Goal: Task Accomplishment & Management: Use online tool/utility

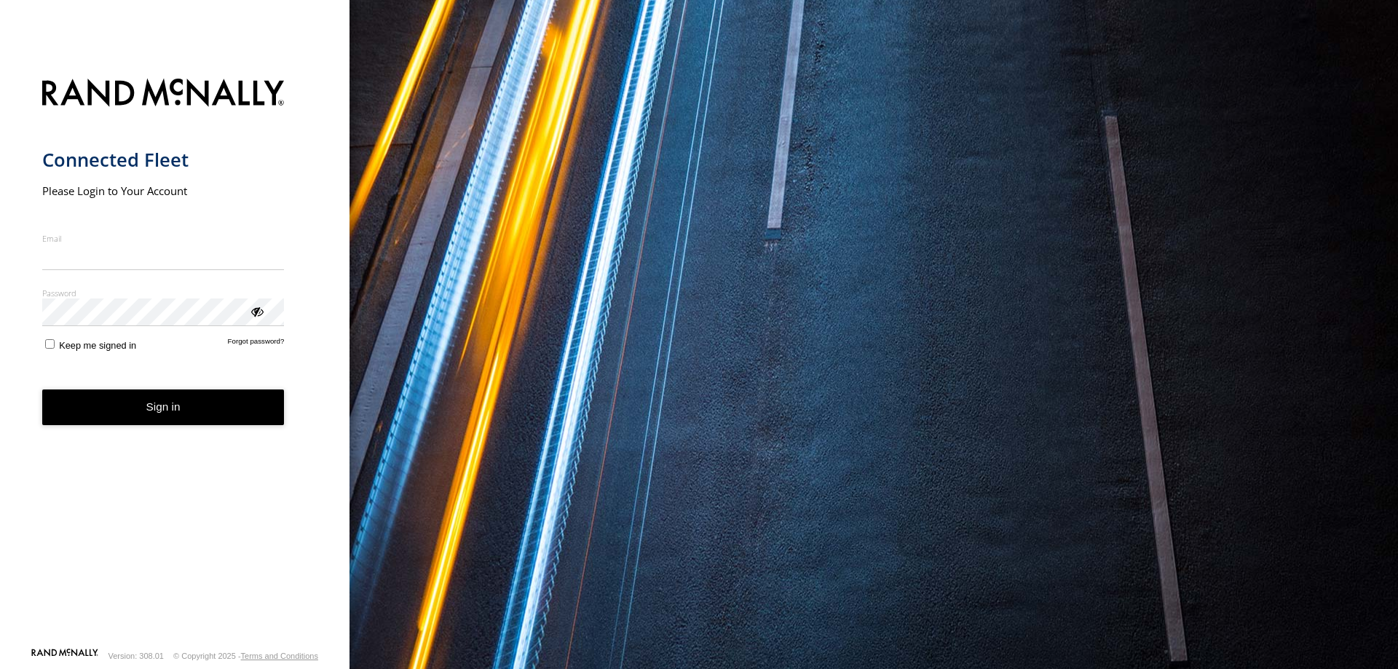
click at [146, 258] on input "Email" at bounding box center [163, 257] width 242 height 26
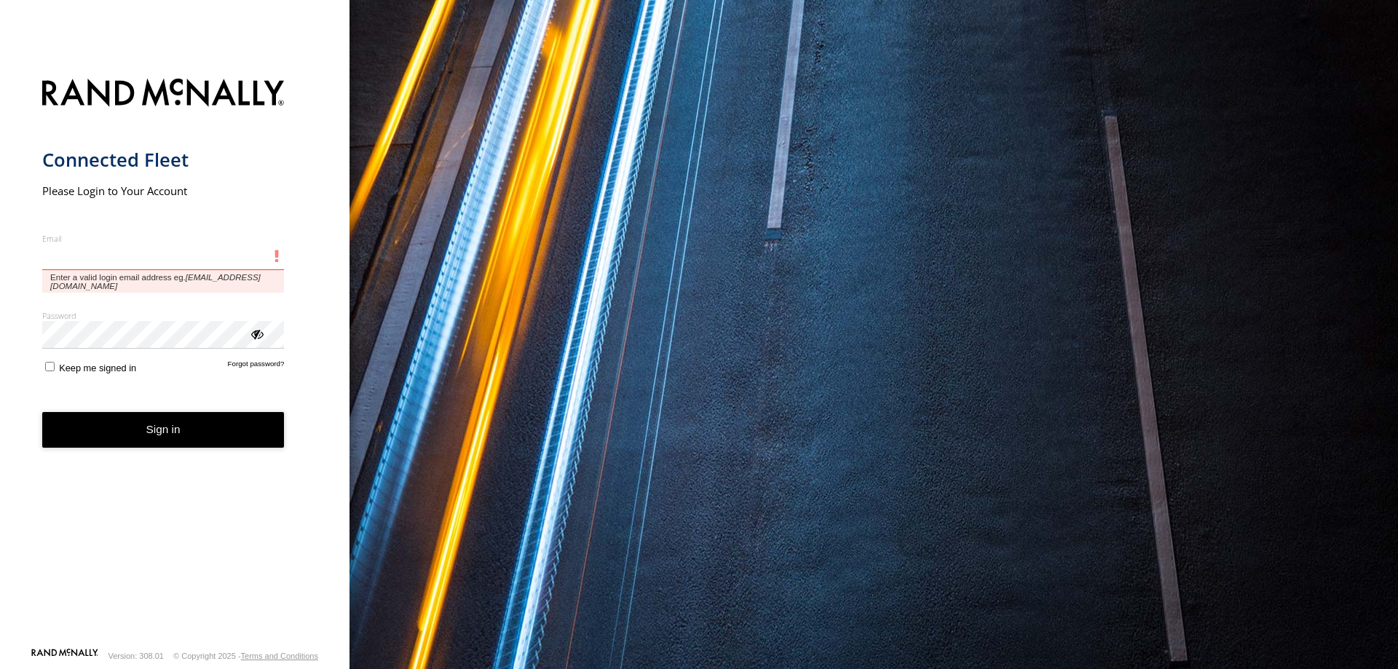
type input "**********"
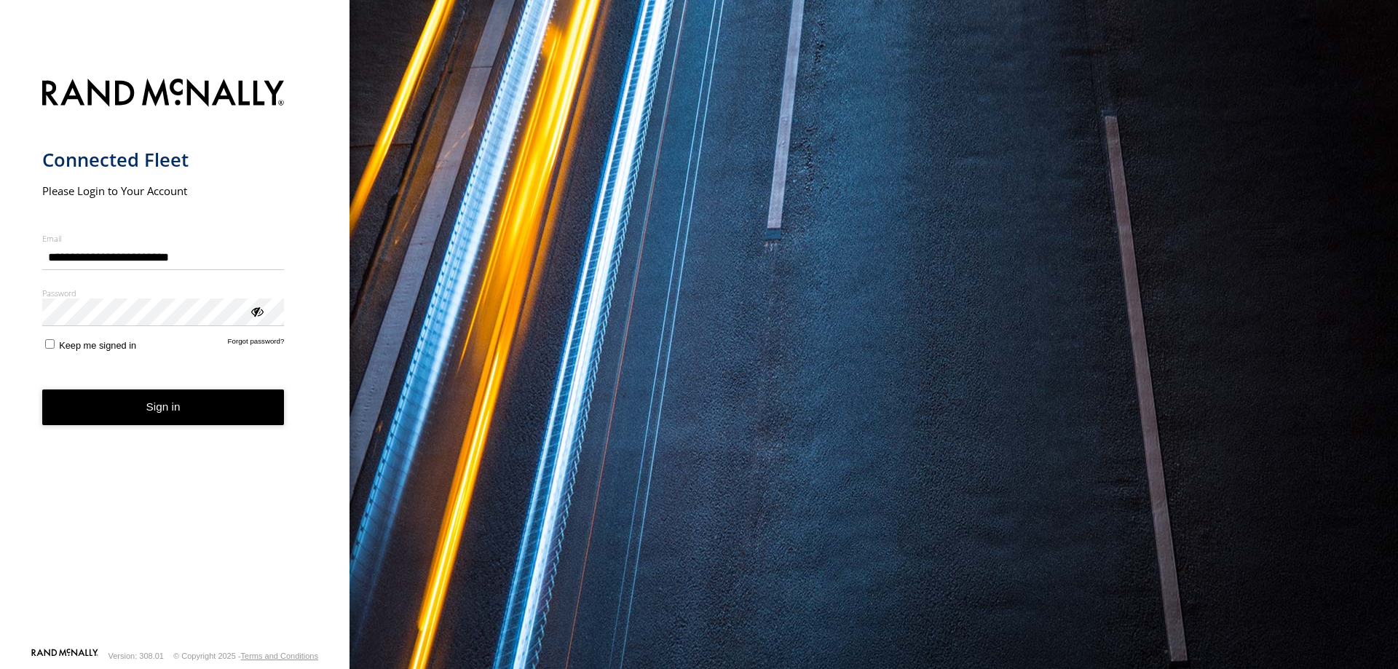
click at [194, 403] on button "Sign in" at bounding box center [163, 408] width 242 height 36
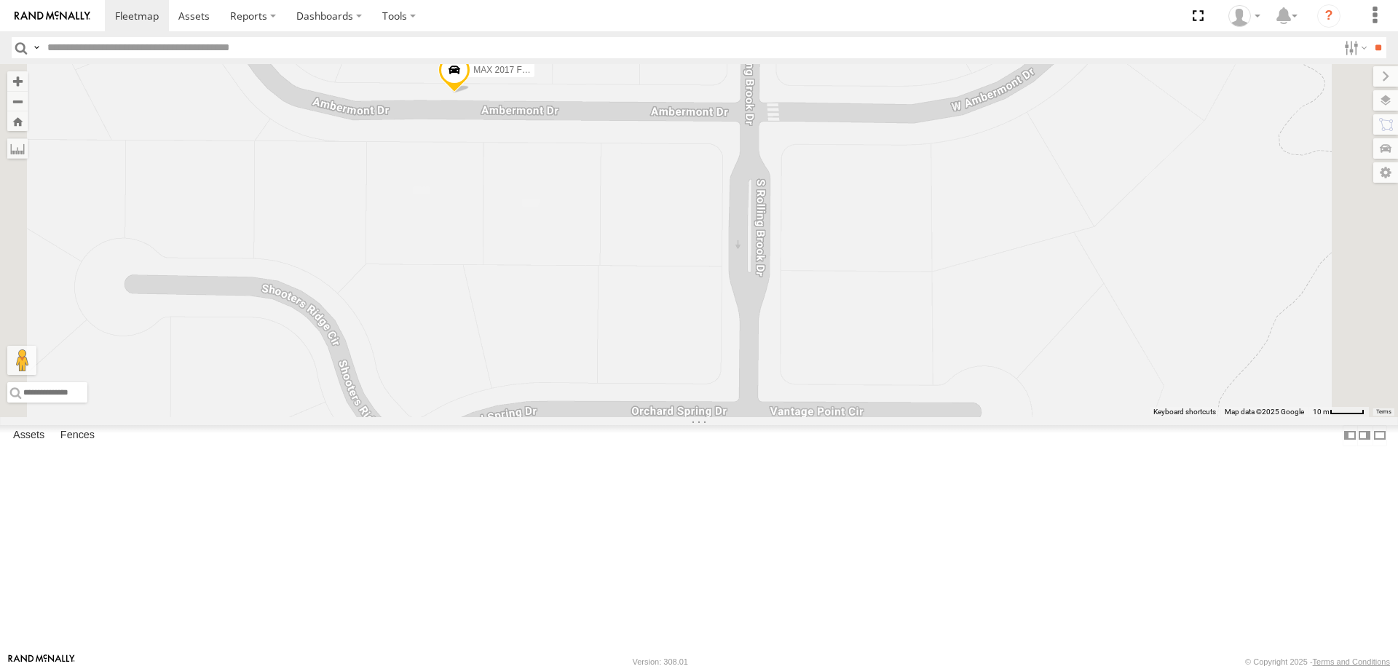
drag, startPoint x: 668, startPoint y: 336, endPoint x: 685, endPoint y: 379, distance: 47.1
click at [685, 379] on div "[PERSON_NAME] 2020 F350 GT2 [PERSON_NAME] 2017 E350 GT1 [PERSON_NAME] -2023 F15…" at bounding box center [699, 240] width 1398 height 353
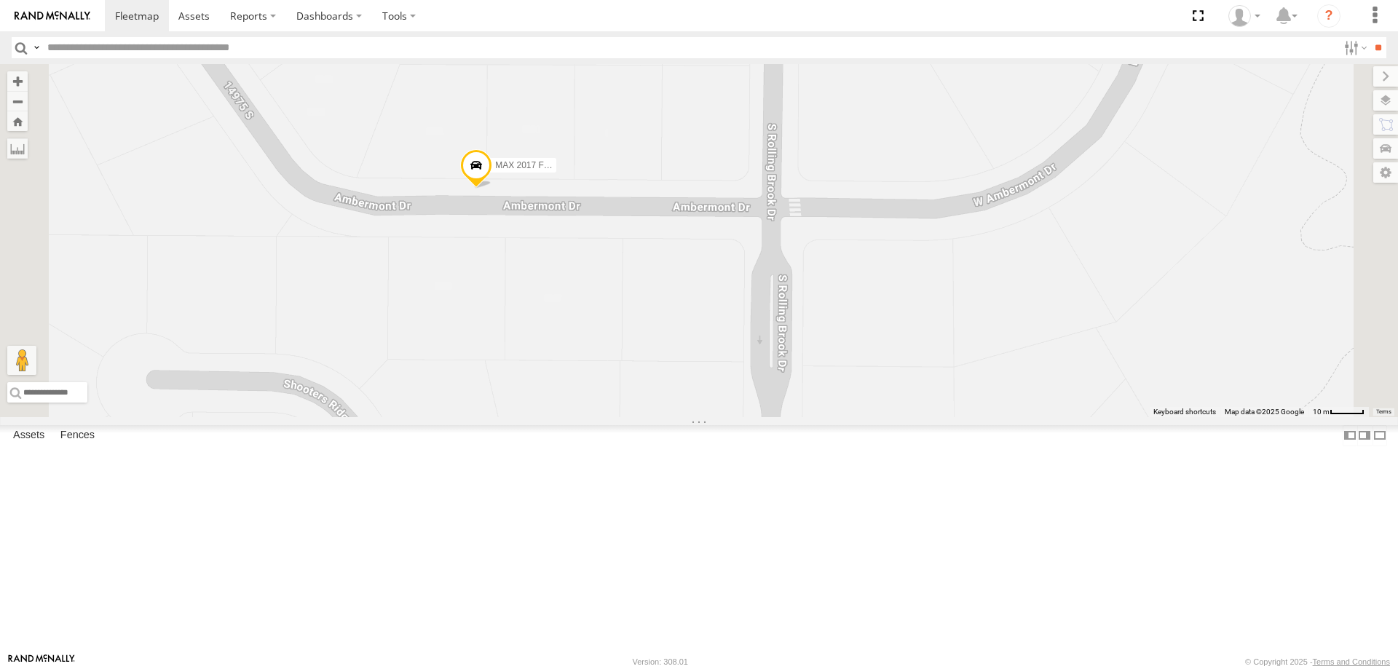
drag, startPoint x: 669, startPoint y: 341, endPoint x: 679, endPoint y: 433, distance: 93.0
click at [679, 417] on div "[PERSON_NAME] 2020 F350 GT2 [PERSON_NAME] 2017 E350 GT1 [PERSON_NAME] -2023 F15…" at bounding box center [699, 240] width 1398 height 353
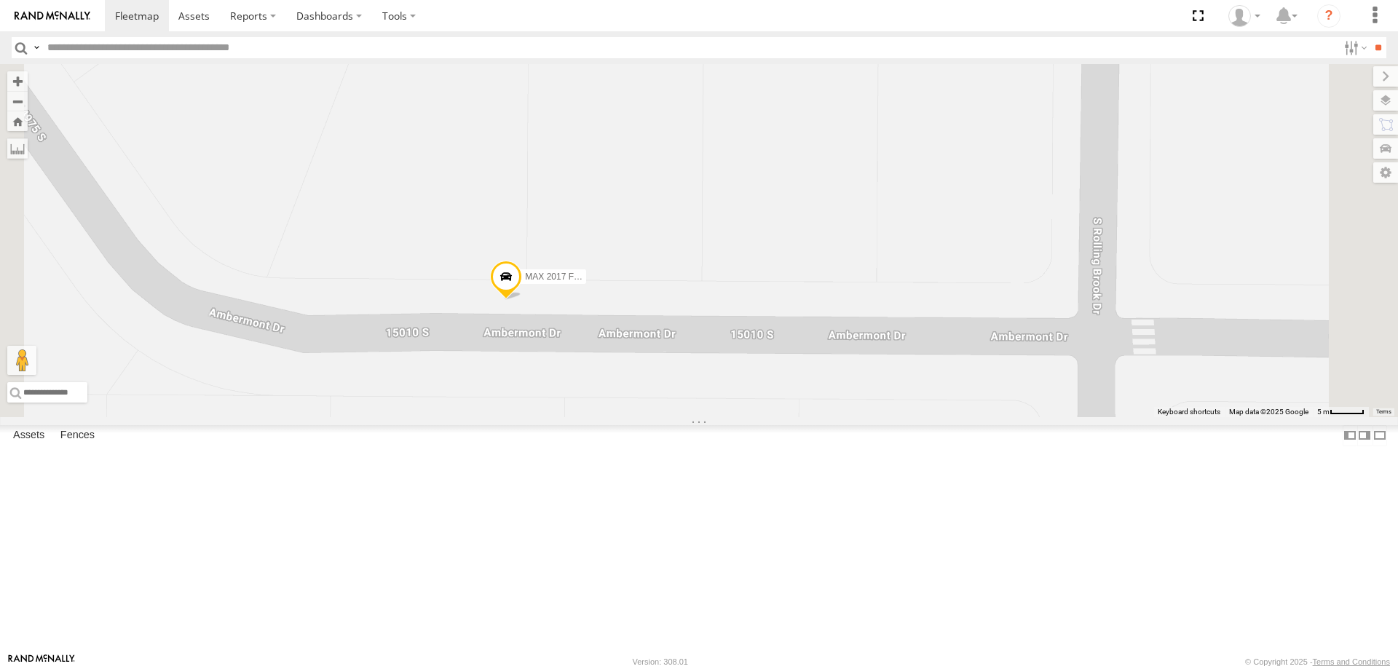
click at [1388, 98] on label at bounding box center [1385, 100] width 25 height 20
click at [0, 0] on span "Basemaps" at bounding box center [0, 0] width 0 height 0
click at [0, 0] on span "Satellite" at bounding box center [0, 0] width 0 height 0
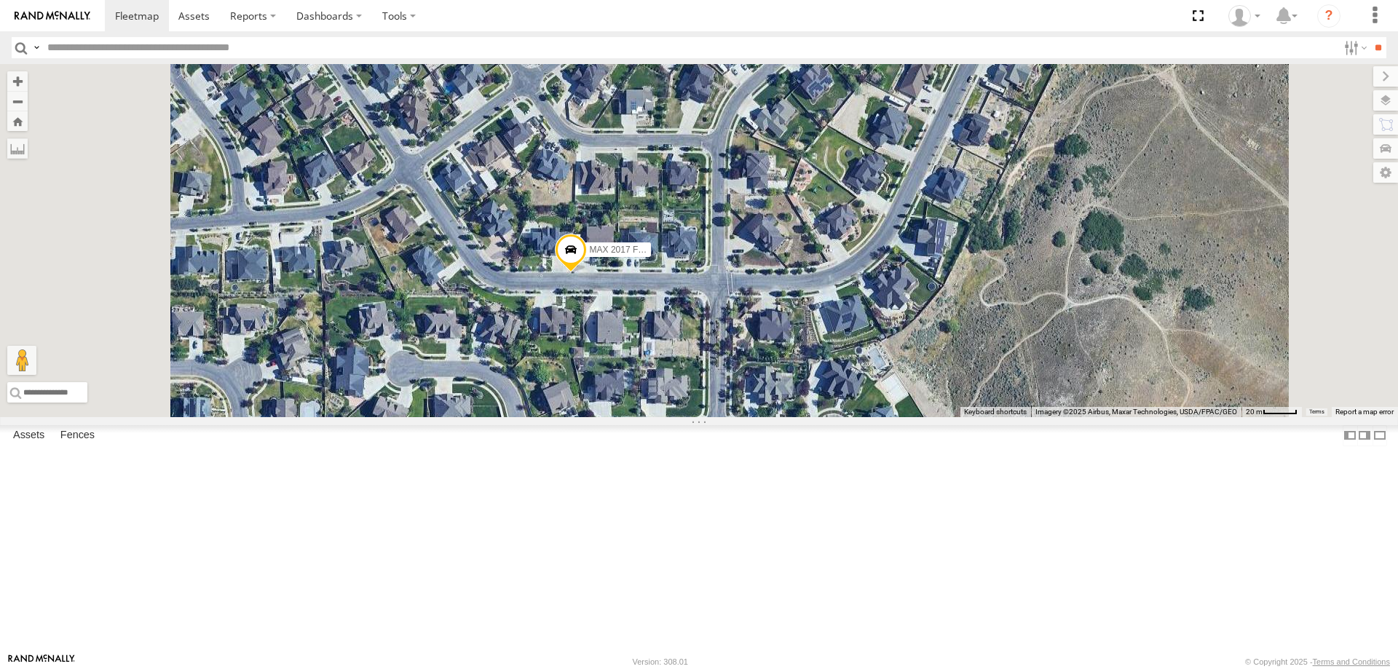
click at [0, 0] on span "Satellite + Roadmap" at bounding box center [0, 0] width 0 height 0
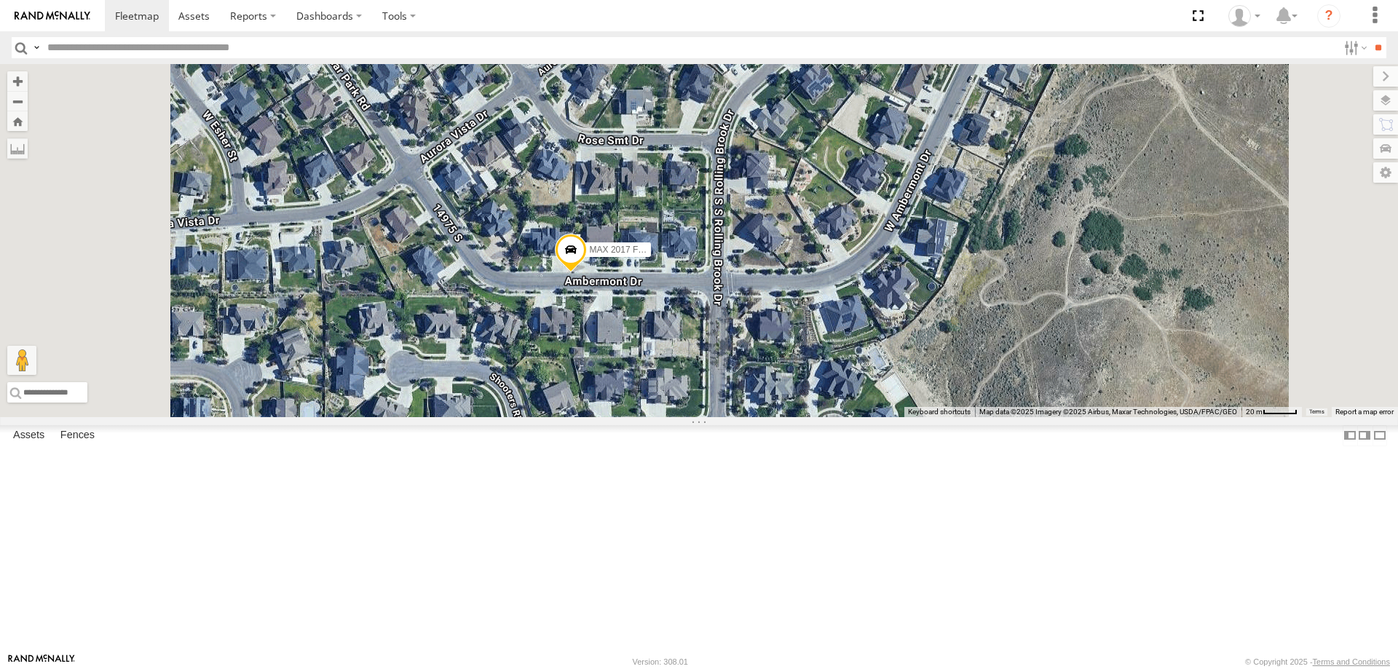
click at [587, 273] on span at bounding box center [571, 253] width 32 height 39
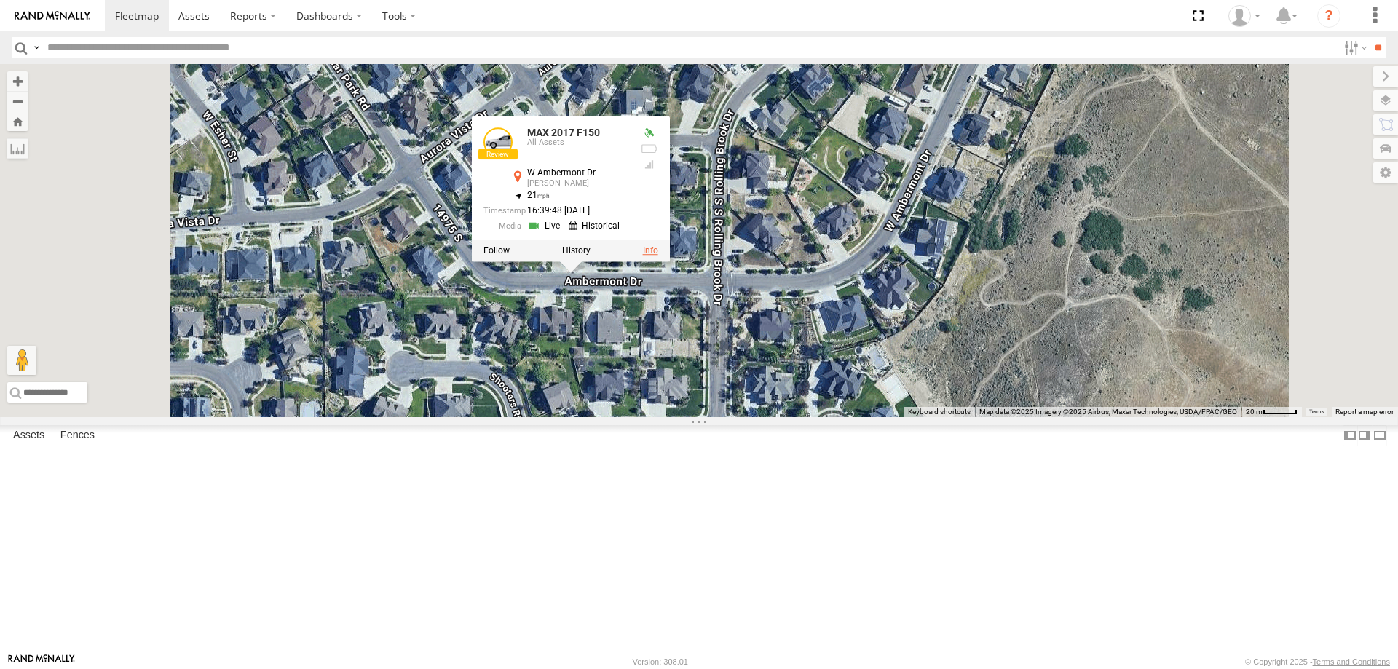
click at [658, 256] on link at bounding box center [650, 251] width 15 height 10
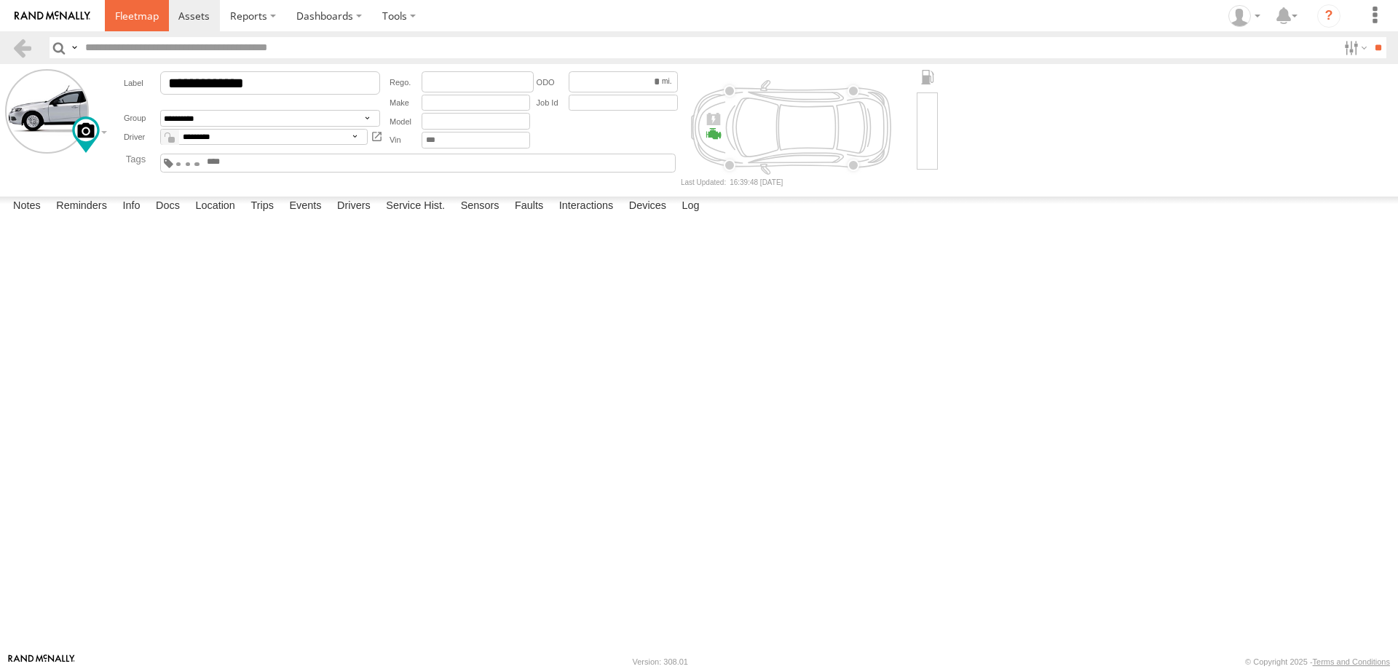
click at [142, 15] on span at bounding box center [137, 16] width 44 height 14
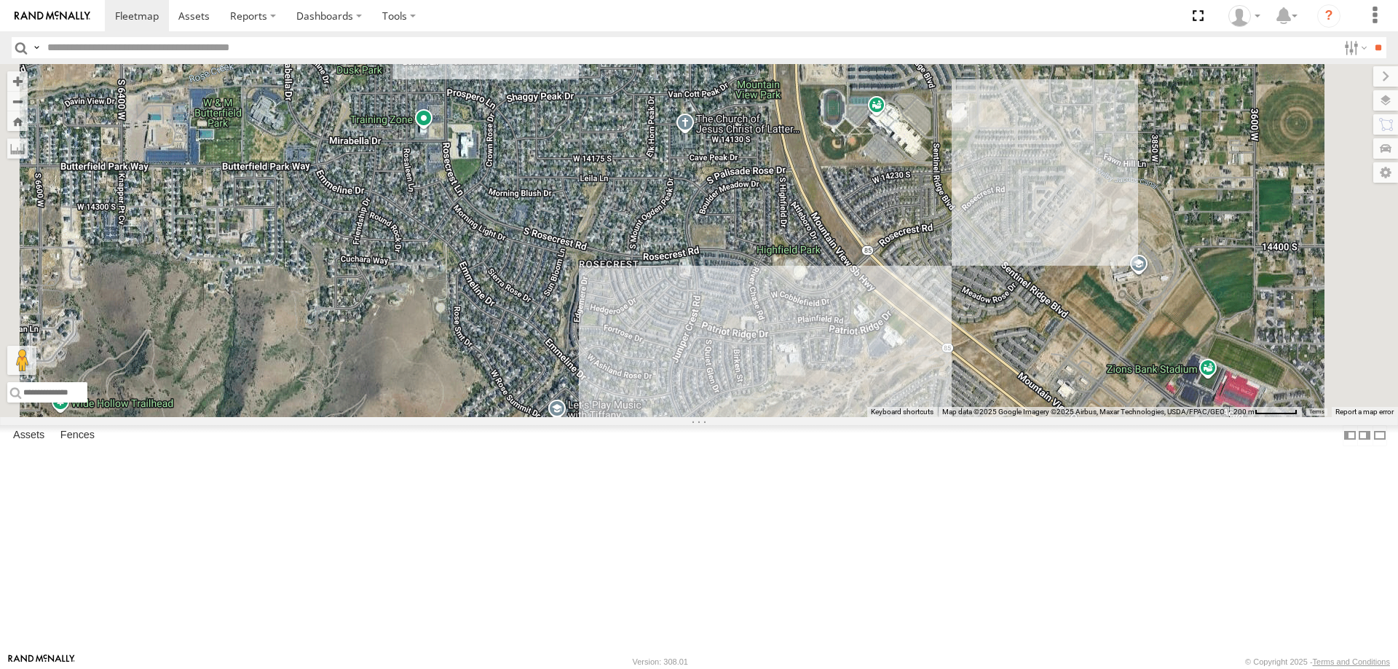
drag, startPoint x: 811, startPoint y: 457, endPoint x: 834, endPoint y: 248, distance: 209.6
click at [837, 258] on div "[PERSON_NAME] 2020 F350 GT2 [PERSON_NAME] 2017 E350 GT1 [PERSON_NAME] -2023 F15…" at bounding box center [699, 240] width 1398 height 353
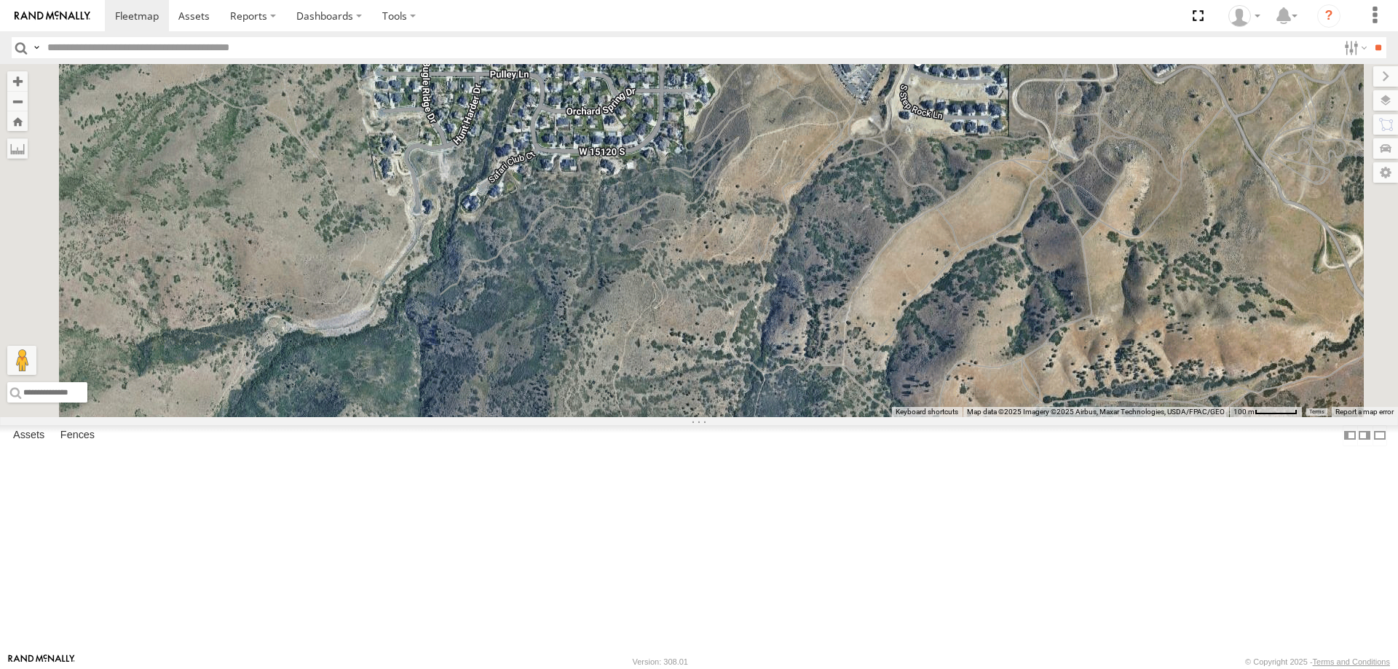
drag, startPoint x: 829, startPoint y: 336, endPoint x: 832, endPoint y: 396, distance: 59.8
click at [832, 396] on div "[PERSON_NAME] 2020 F350 GT2 [PERSON_NAME] 2017 E350 GT1 [PERSON_NAME] -2023 F15…" at bounding box center [699, 240] width 1398 height 353
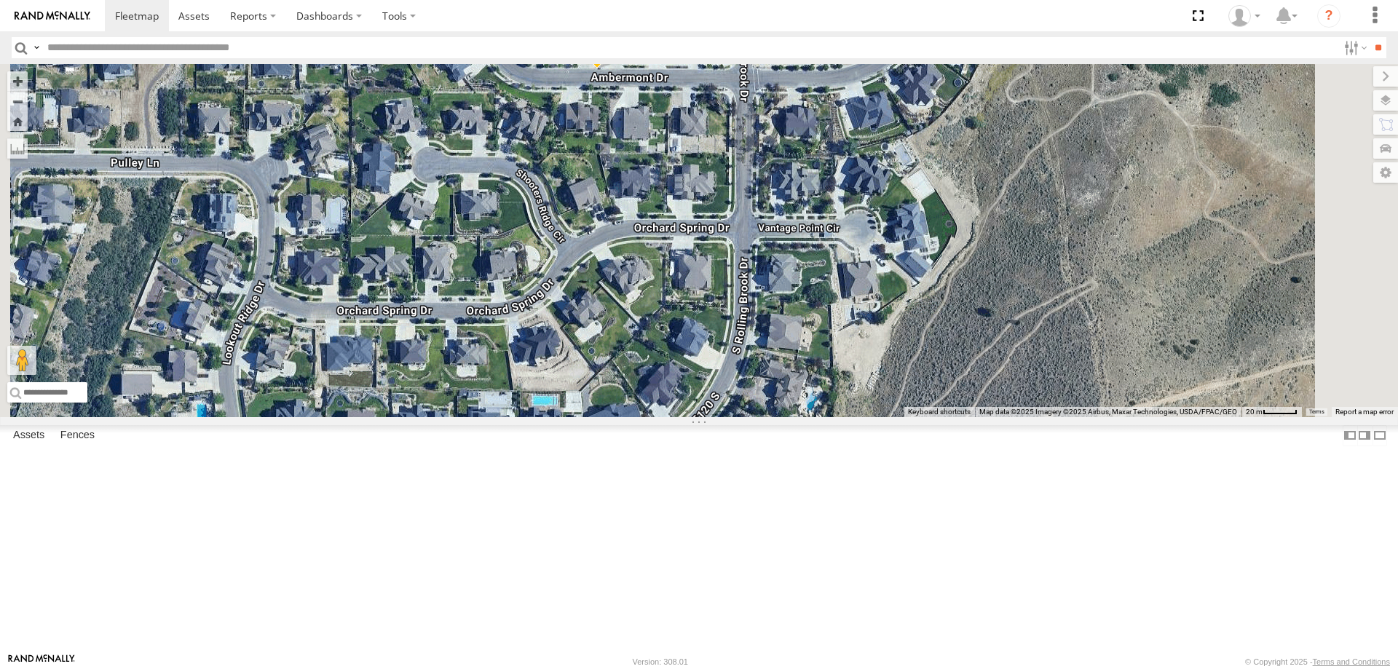
drag, startPoint x: 805, startPoint y: 223, endPoint x: 811, endPoint y: 305, distance: 82.5
click at [811, 305] on div "[PERSON_NAME] 2020 F350 GT2 [PERSON_NAME] 2017 E350 GT1 [PERSON_NAME] -2023 F15…" at bounding box center [699, 240] width 1398 height 353
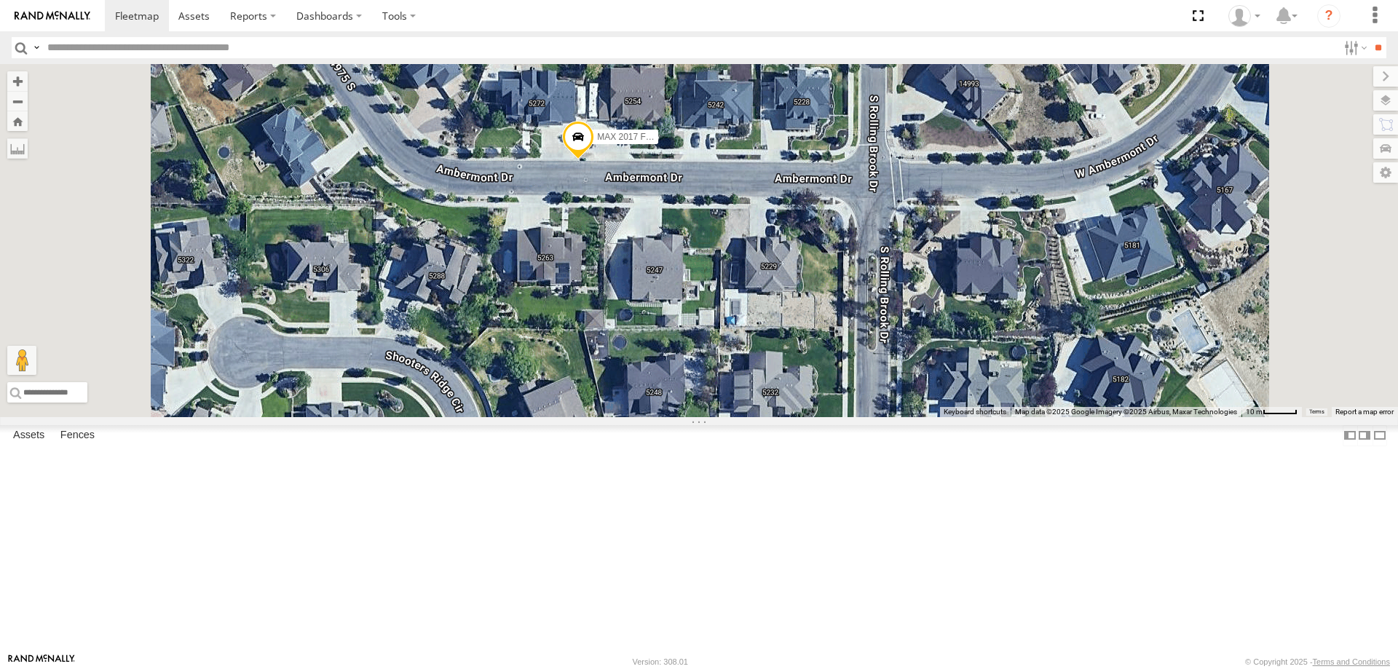
drag, startPoint x: 796, startPoint y: 227, endPoint x: 805, endPoint y: 325, distance: 98.8
click at [805, 325] on div "[PERSON_NAME] 2020 F350 GT2 [PERSON_NAME] 2017 E350 GT1 [PERSON_NAME] -2023 F15…" at bounding box center [699, 240] width 1398 height 353
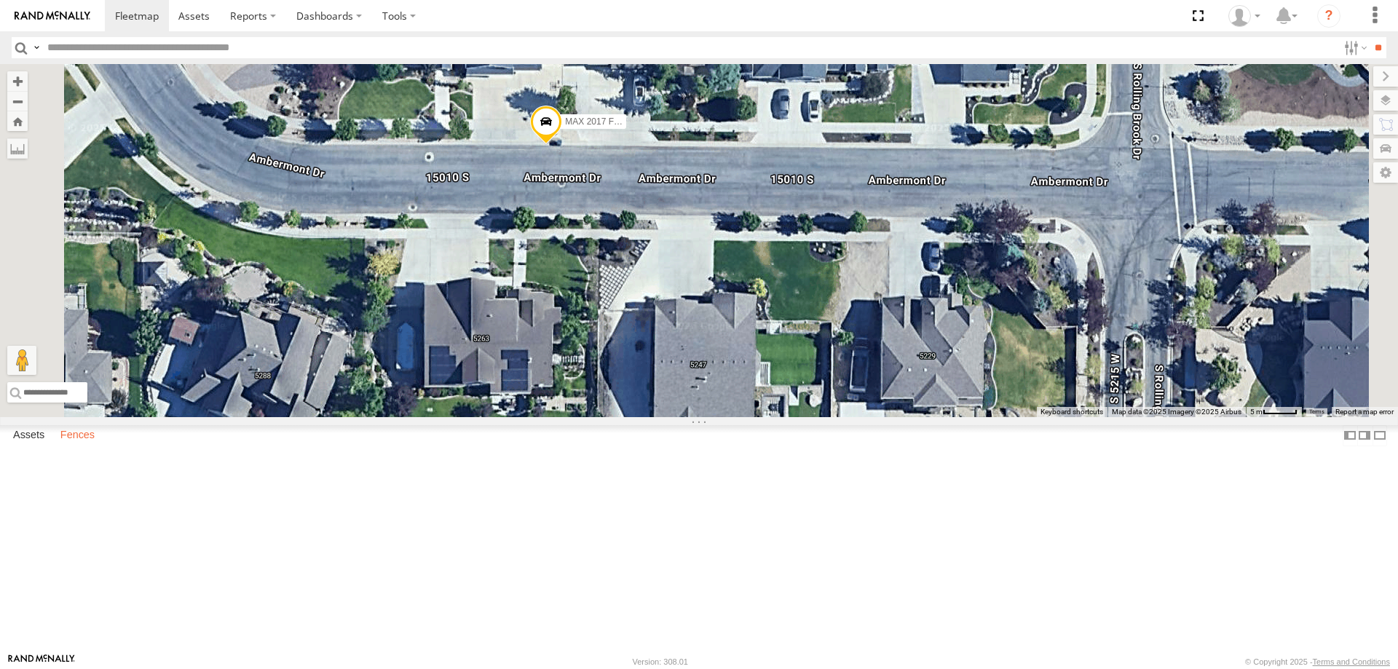
click at [86, 446] on label "Fences" at bounding box center [77, 435] width 49 height 20
click at [0, 0] on link "Fence Mgt" at bounding box center [0, 0] width 0 height 0
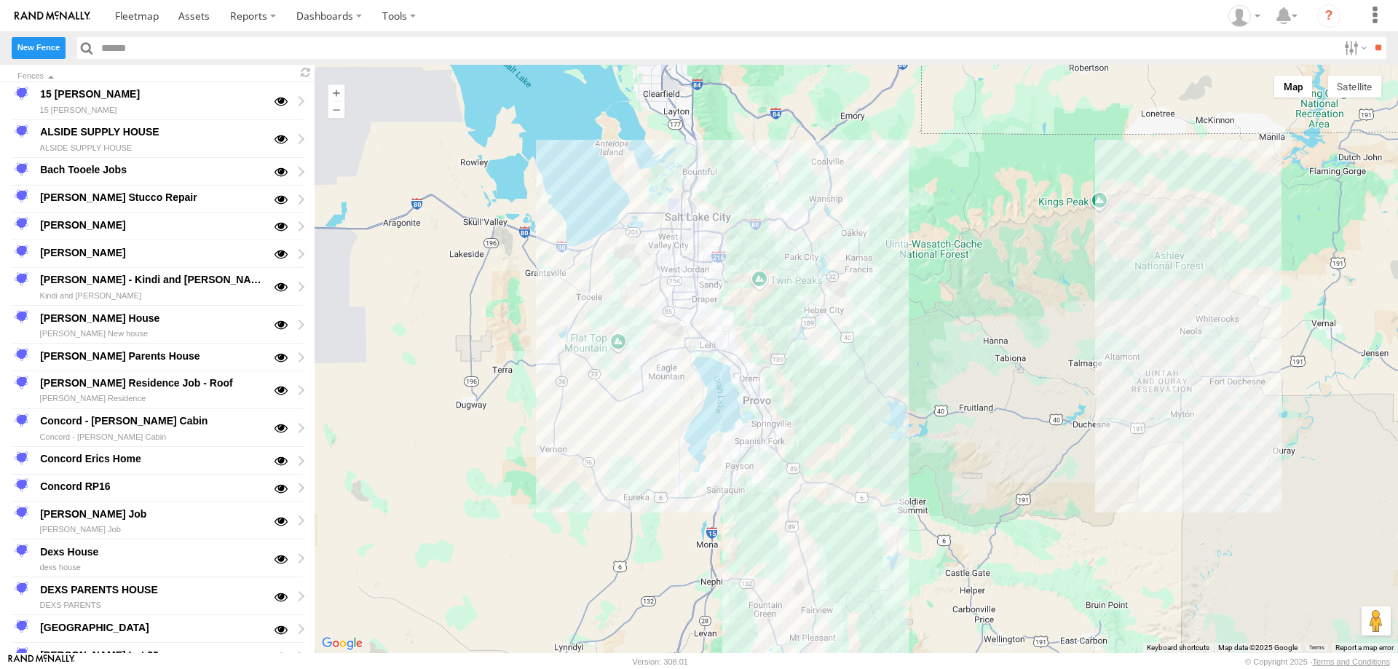
click at [38, 48] on label "New Fence" at bounding box center [39, 47] width 54 height 21
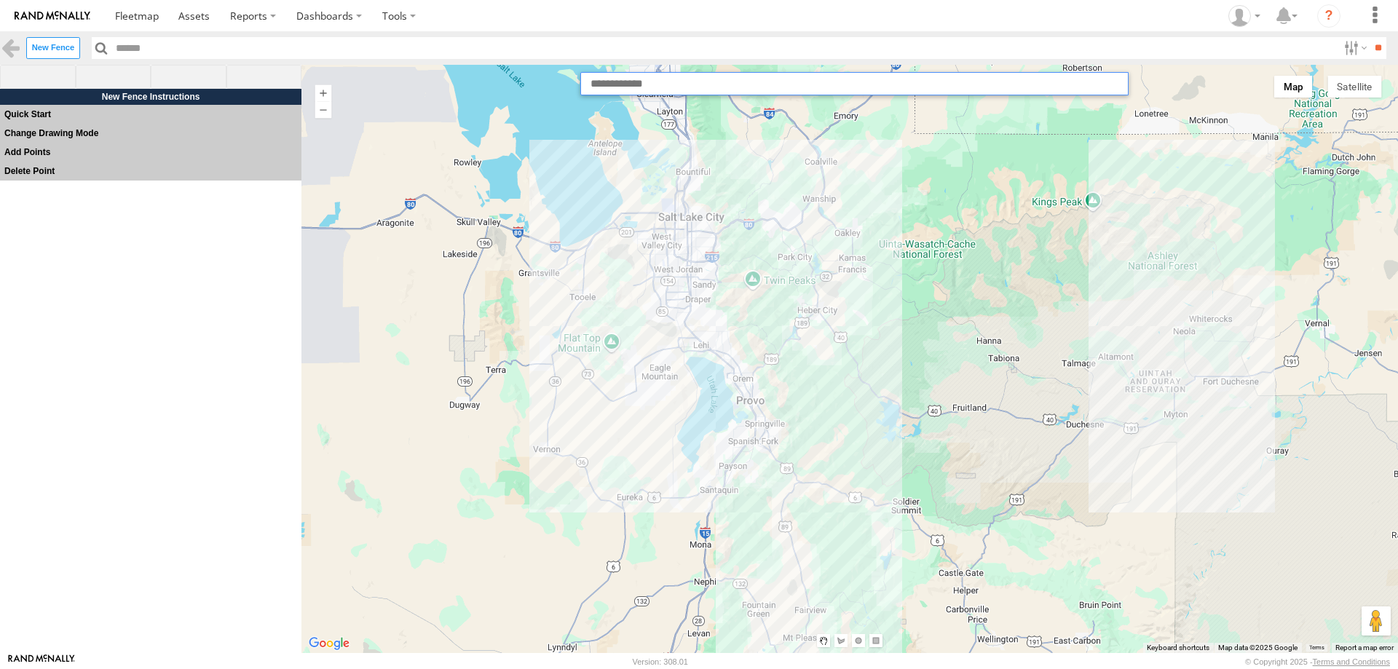
click at [626, 84] on input "text" at bounding box center [854, 83] width 548 height 23
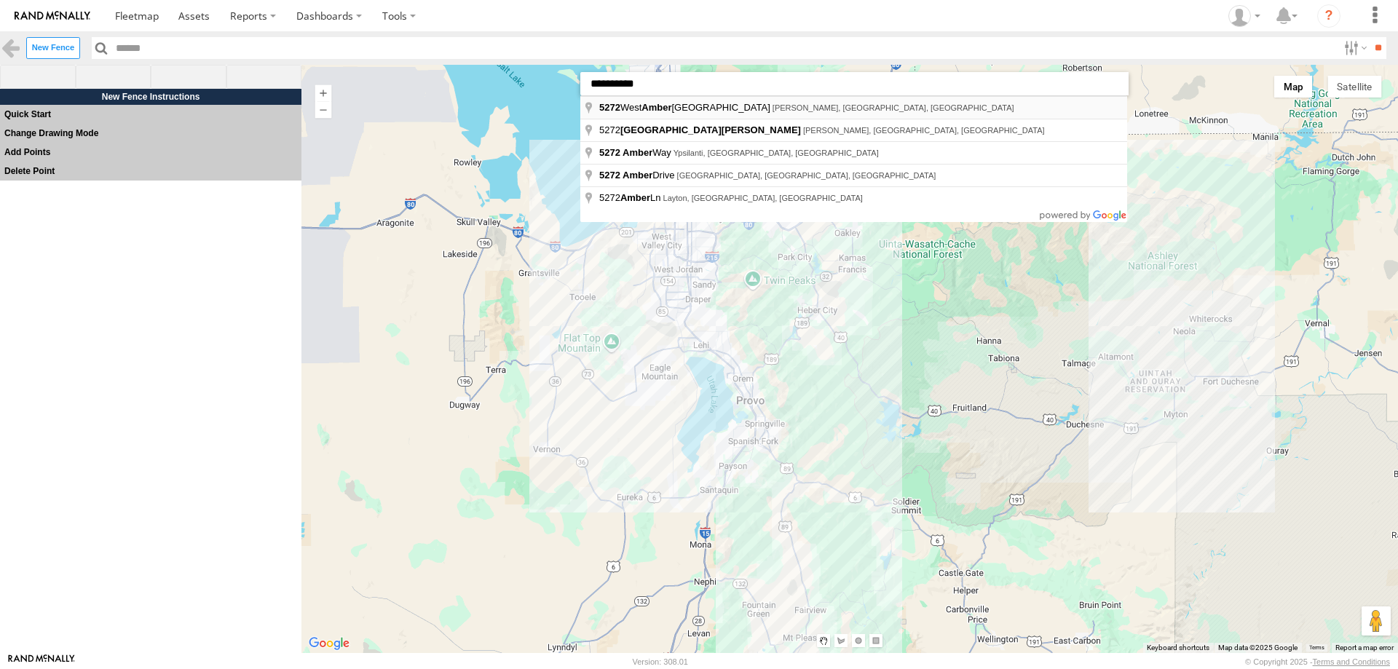
type input "**********"
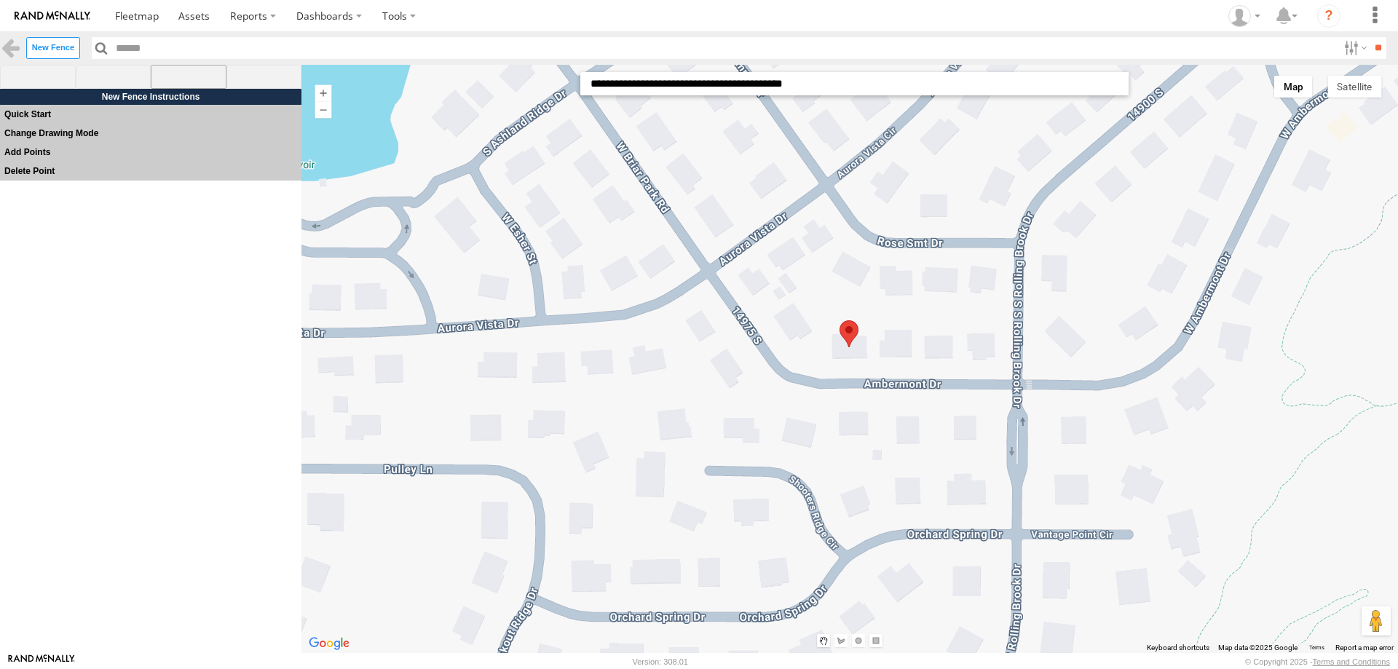
click at [189, 76] on span at bounding box center [189, 77] width 76 height 25
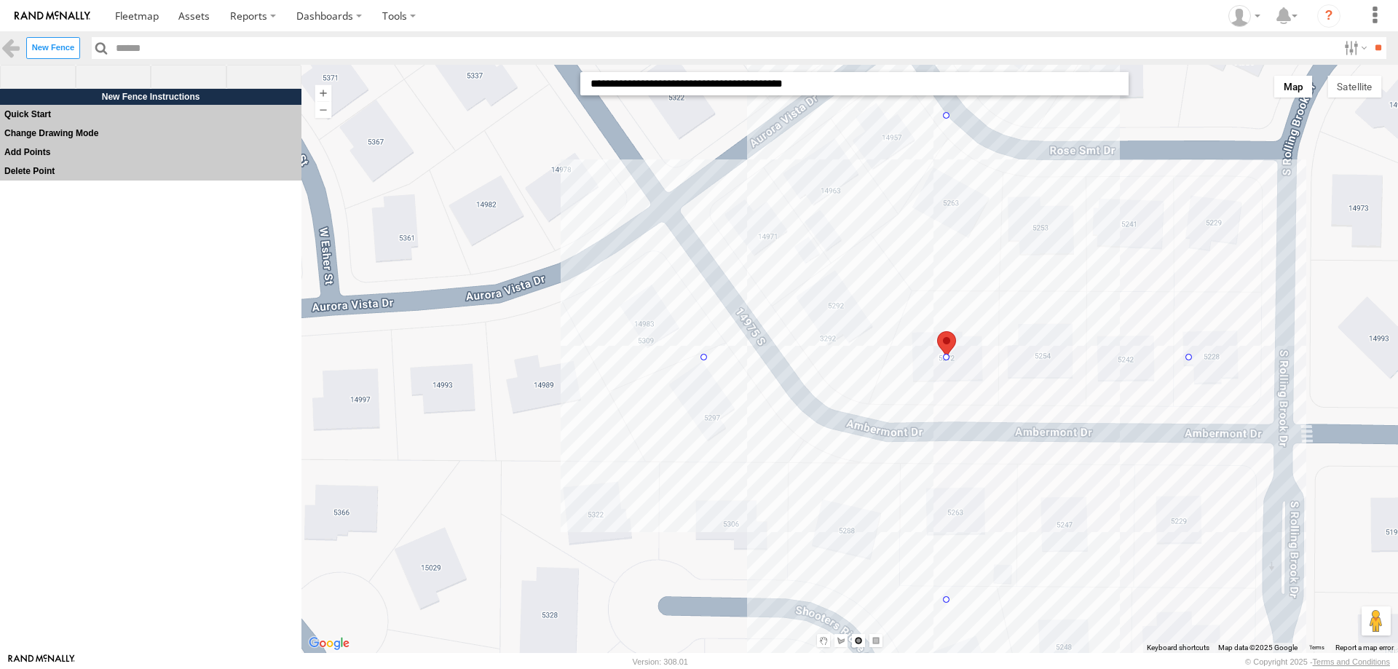
drag, startPoint x: 946, startPoint y: 356, endPoint x: 1062, endPoint y: 571, distance: 244.0
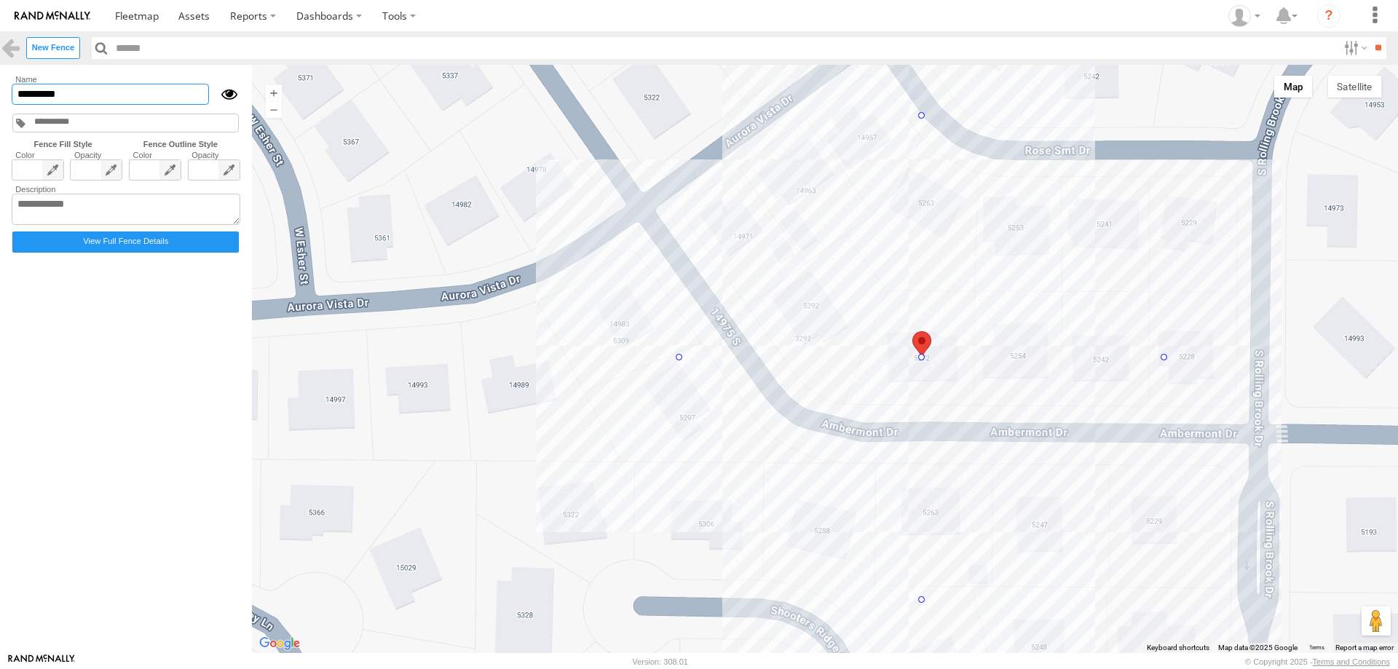
drag, startPoint x: 74, startPoint y: 95, endPoint x: -12, endPoint y: 82, distance: 86.2
click at [0, 82] on html at bounding box center [699, 334] width 1398 height 669
type input "**********"
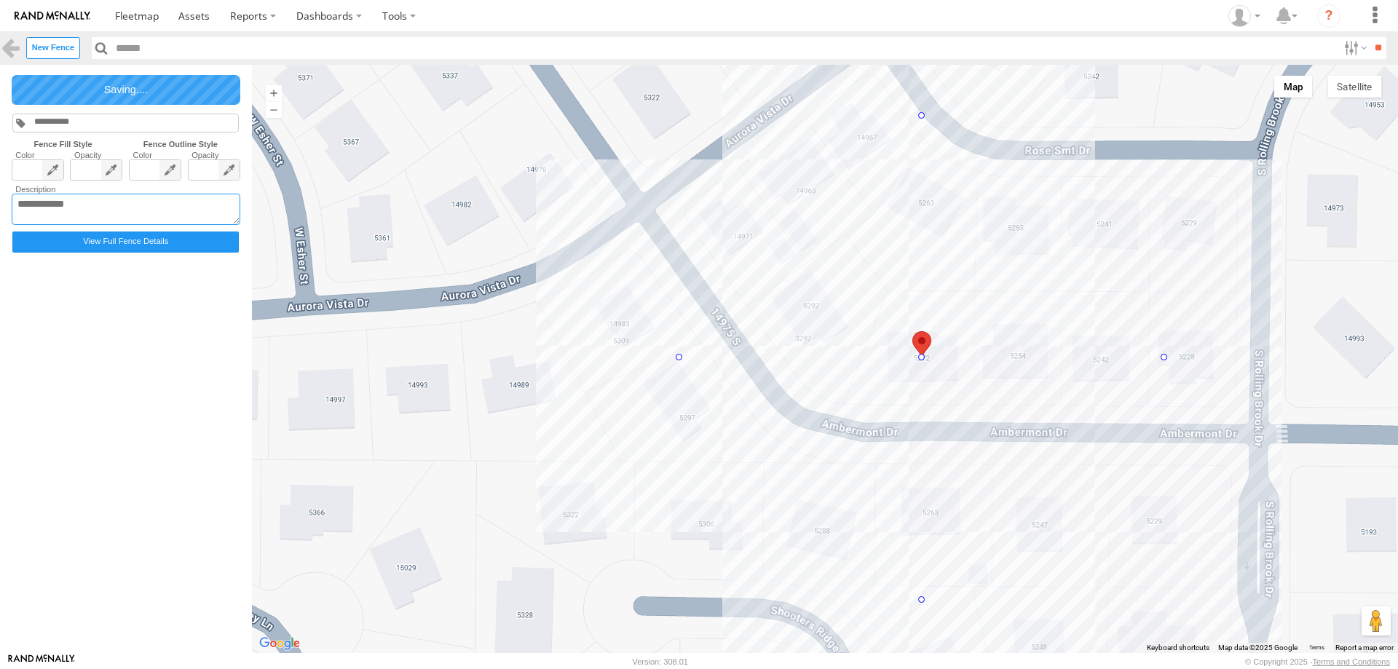
click at [76, 211] on textarea at bounding box center [126, 210] width 229 height 32
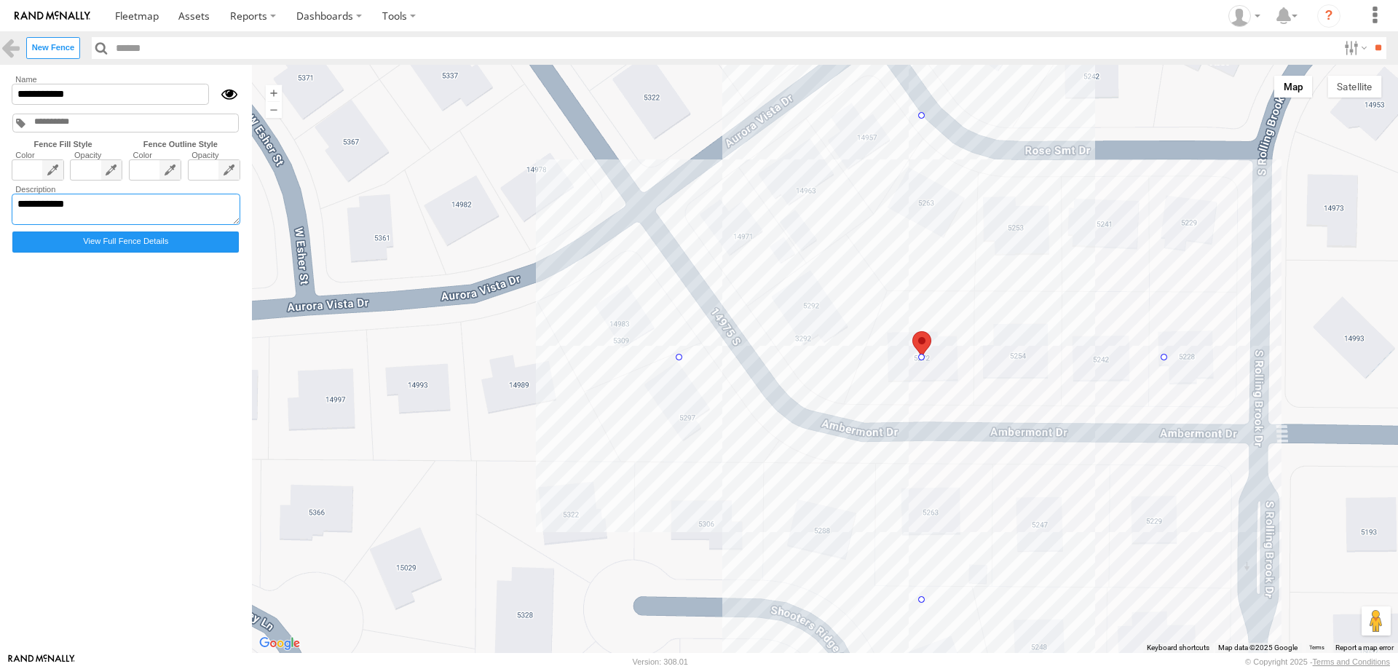
type textarea "**********"
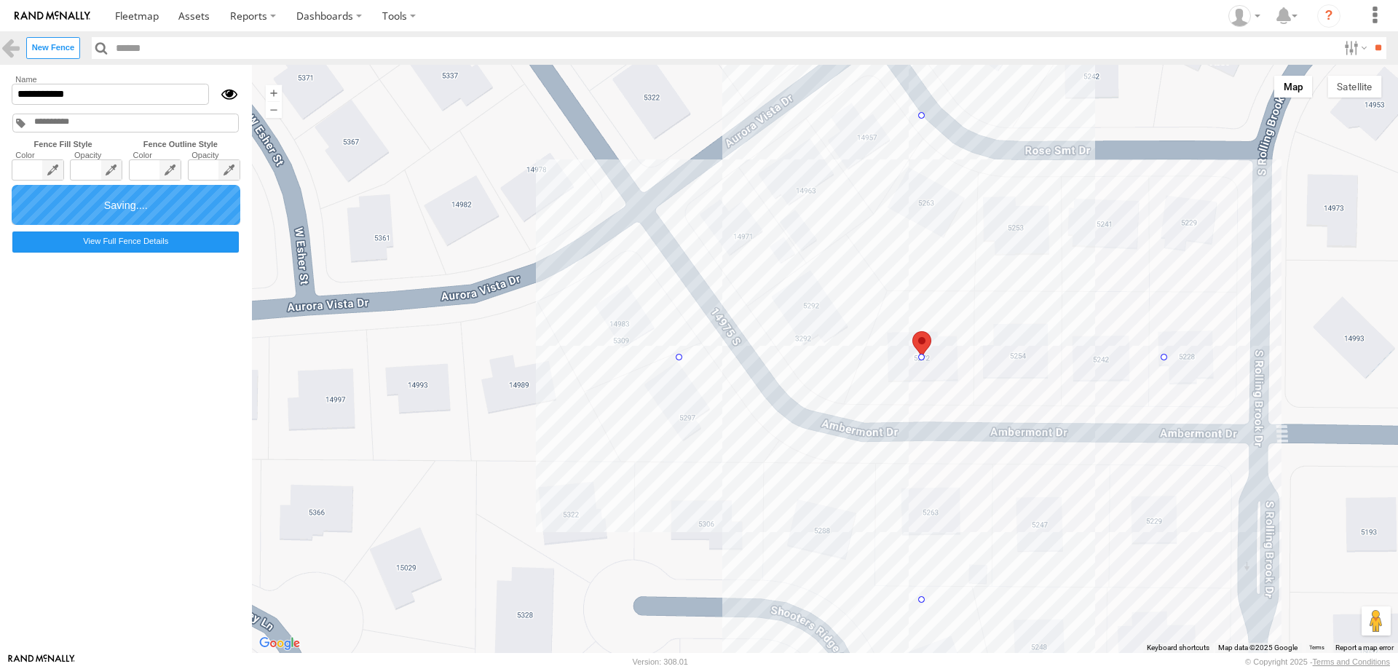
click at [98, 125] on input "text" at bounding box center [68, 122] width 70 height 11
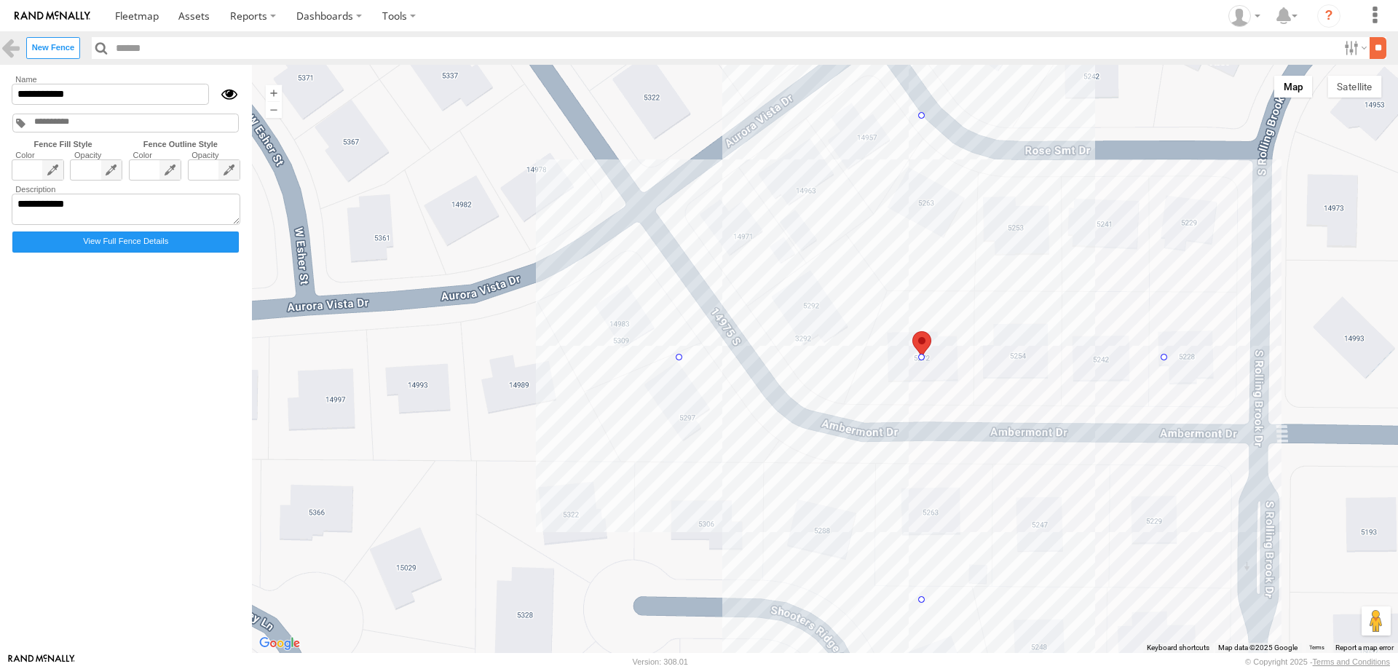
click at [1373, 52] on input "**" at bounding box center [1378, 47] width 17 height 21
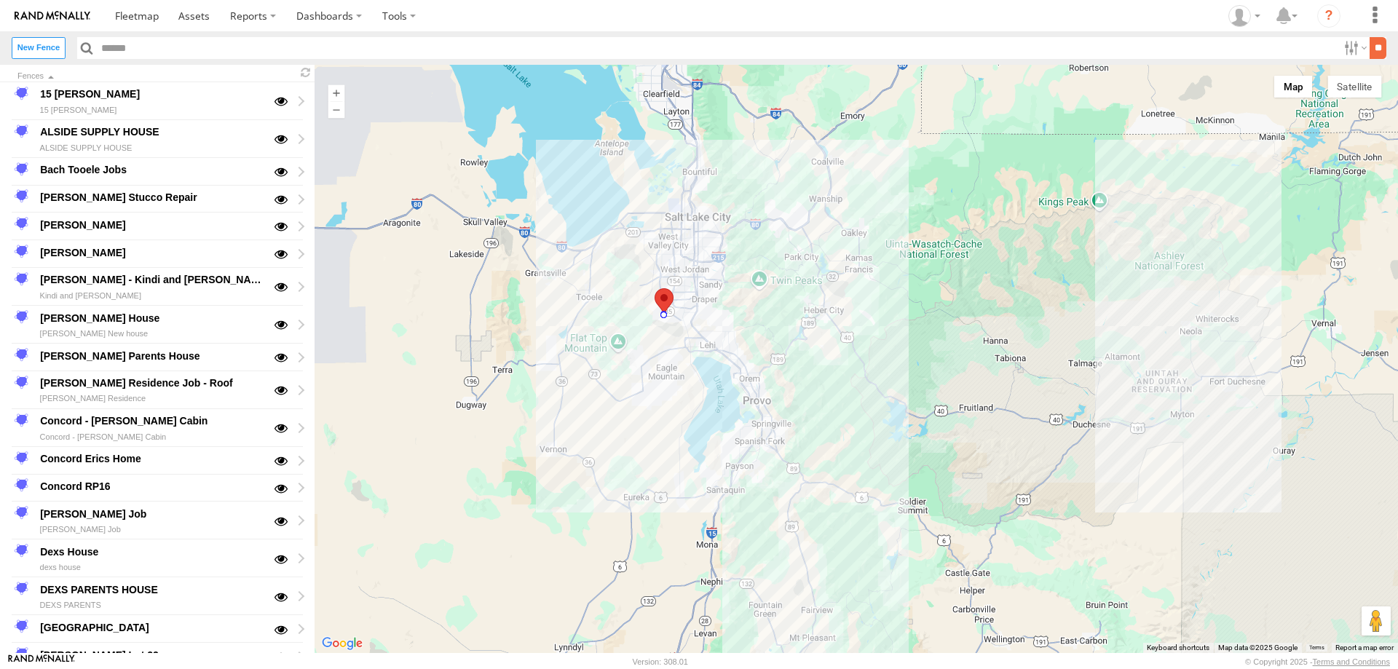
click at [1370, 52] on input "**" at bounding box center [1378, 47] width 17 height 21
click at [135, 17] on span at bounding box center [137, 16] width 44 height 14
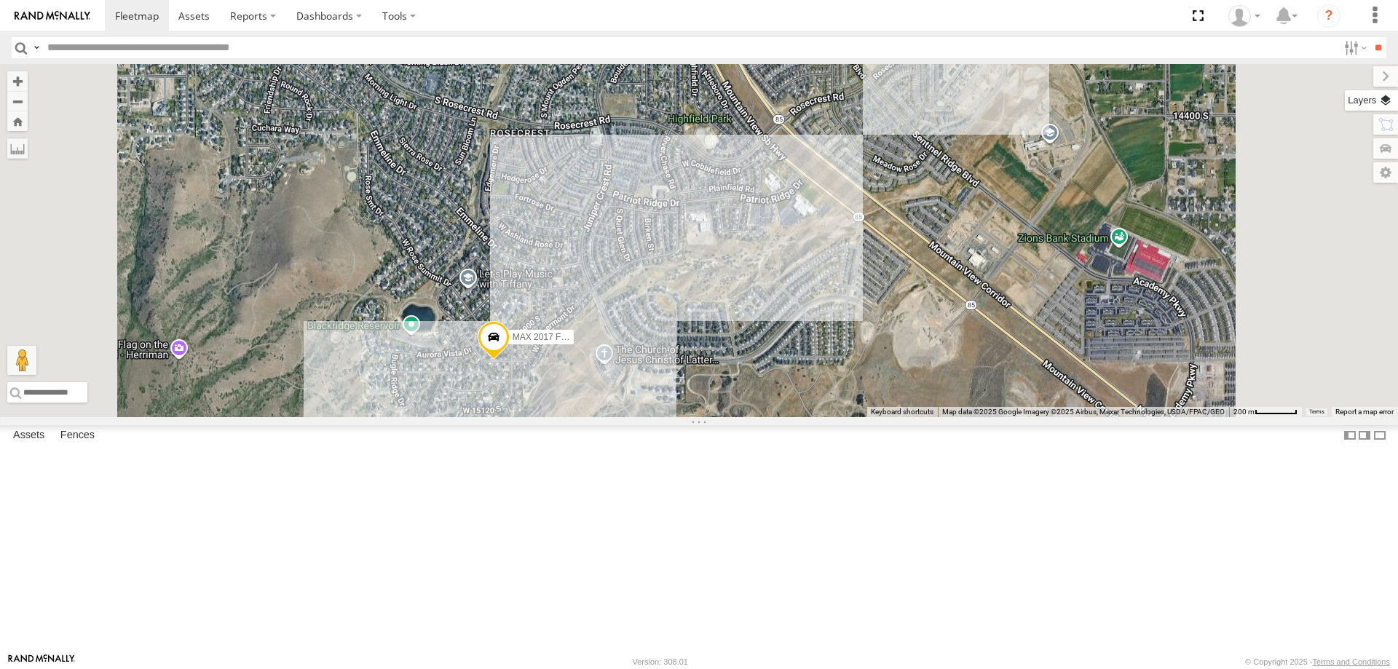
click at [1389, 106] on label at bounding box center [1371, 100] width 53 height 20
click at [0, 0] on span "Basemaps" at bounding box center [0, 0] width 0 height 0
